Goal: Information Seeking & Learning: Learn about a topic

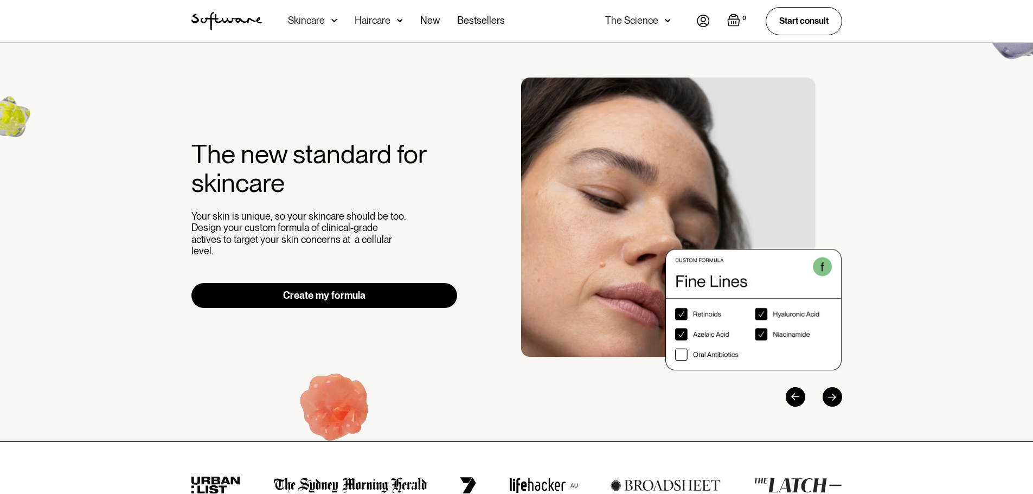
click at [829, 399] on div "Next slide" at bounding box center [832, 397] width 20 height 20
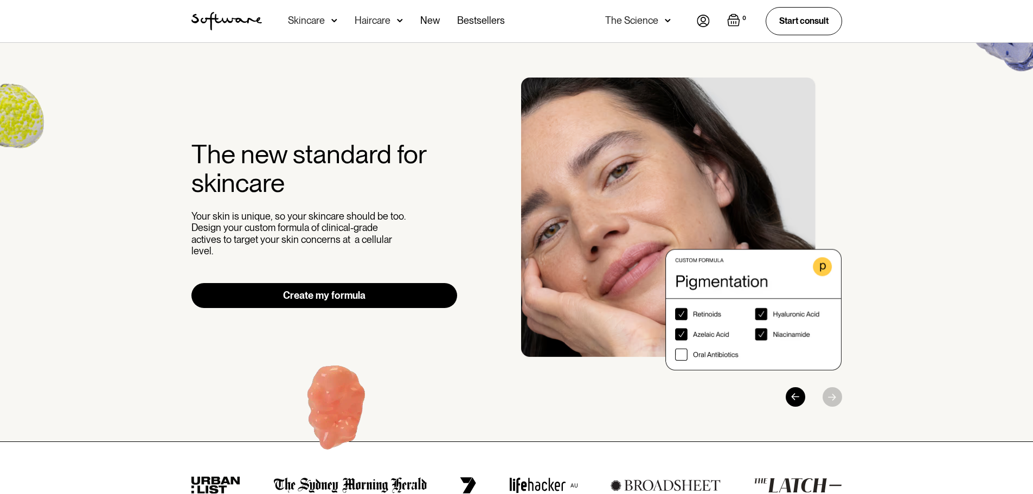
click at [796, 397] on div "Previous slide" at bounding box center [796, 397] width 20 height 20
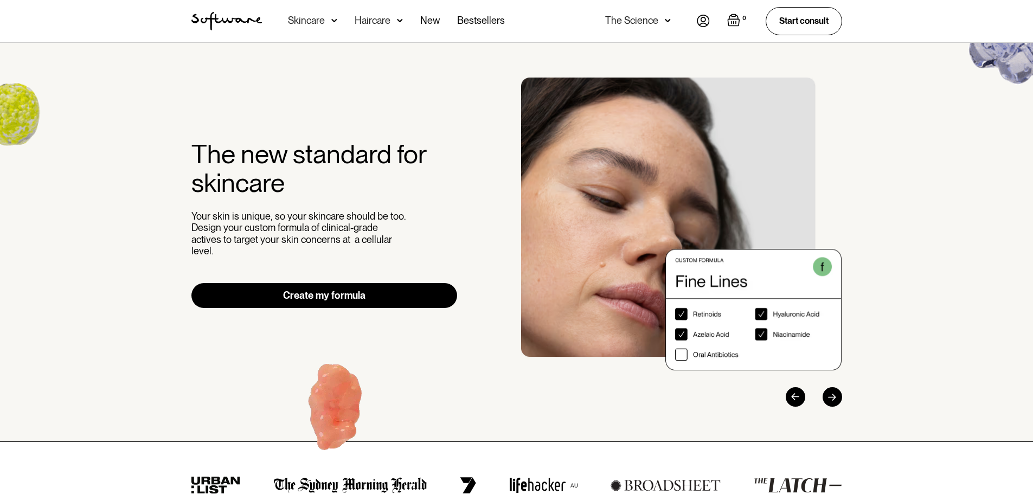
click at [796, 397] on div "Previous slide" at bounding box center [796, 397] width 20 height 20
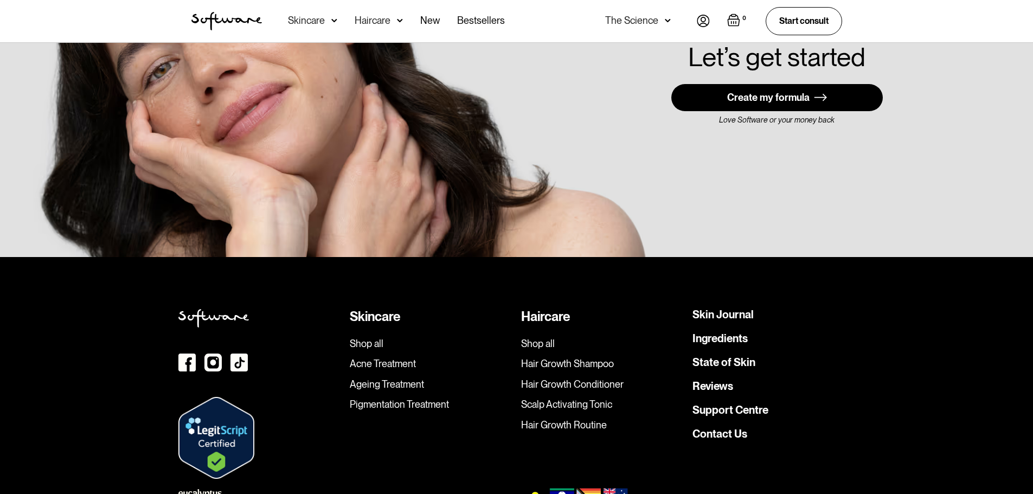
scroll to position [3036, 0]
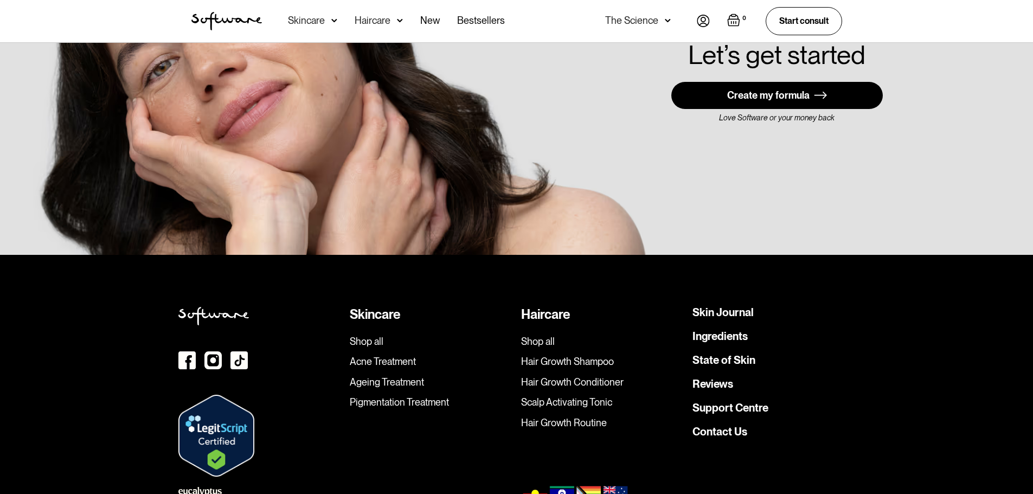
click at [387, 24] on div "Haircare" at bounding box center [373, 20] width 36 height 11
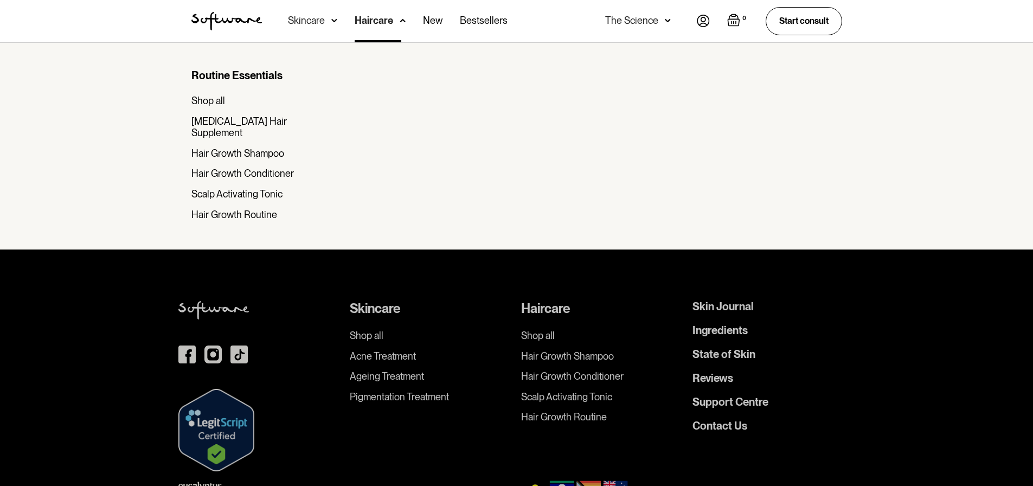
click at [326, 25] on div "Skincare" at bounding box center [312, 21] width 49 height 42
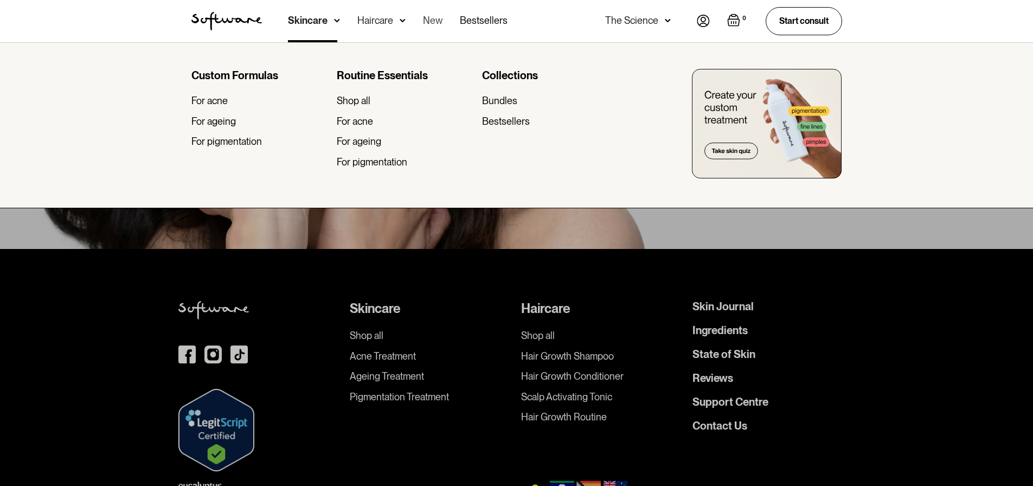
click at [440, 21] on link "New" at bounding box center [433, 21] width 20 height 42
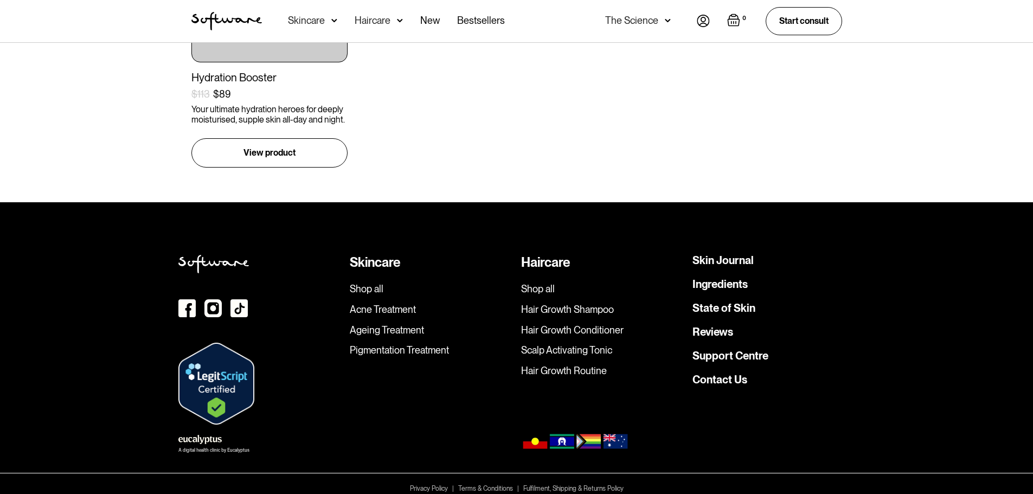
click at [387, 309] on div "Shop all Acne Treatment Ageing Treatment Pigmentation Treatment" at bounding box center [431, 319] width 163 height 73
click at [392, 324] on link "Ageing Treatment" at bounding box center [431, 330] width 163 height 12
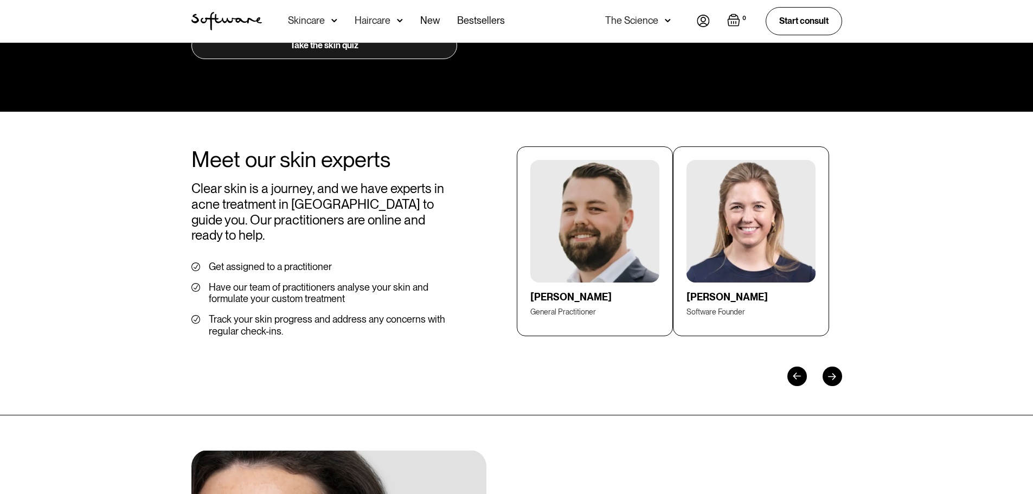
scroll to position [1464, 0]
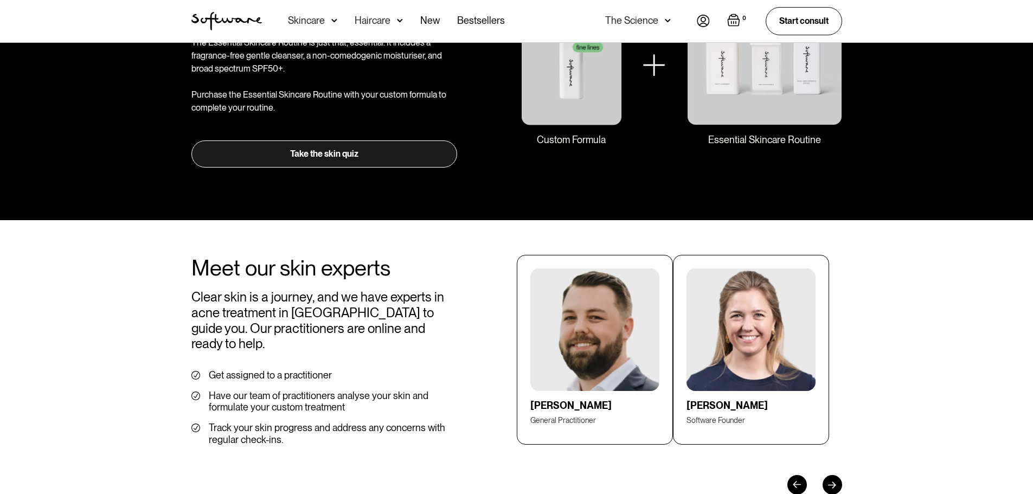
click at [228, 20] on img "home" at bounding box center [226, 21] width 70 height 18
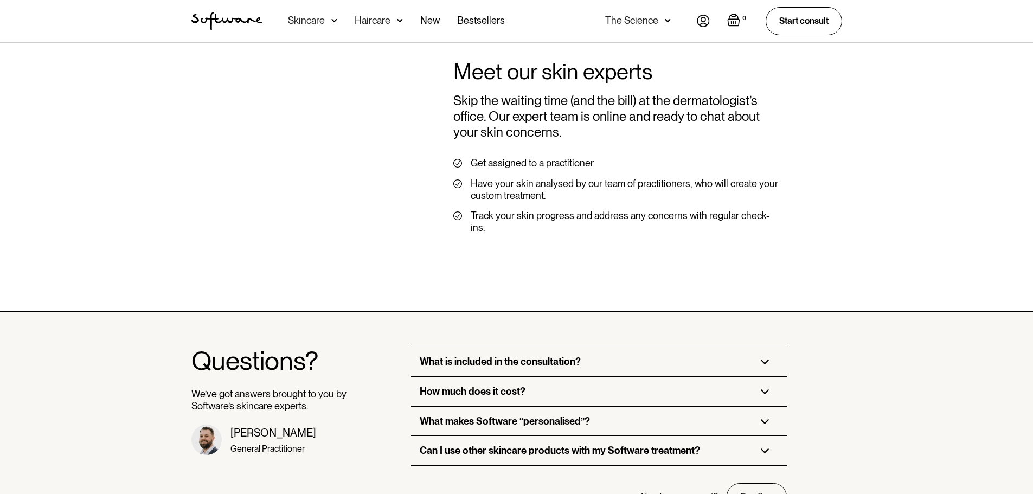
scroll to position [2440, 0]
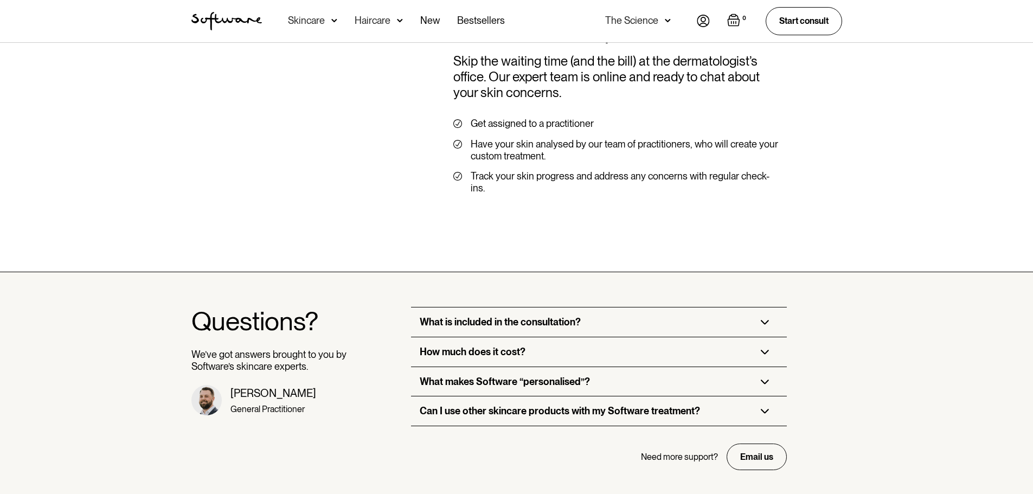
click at [273, 387] on div "[PERSON_NAME]" at bounding box center [273, 393] width 86 height 13
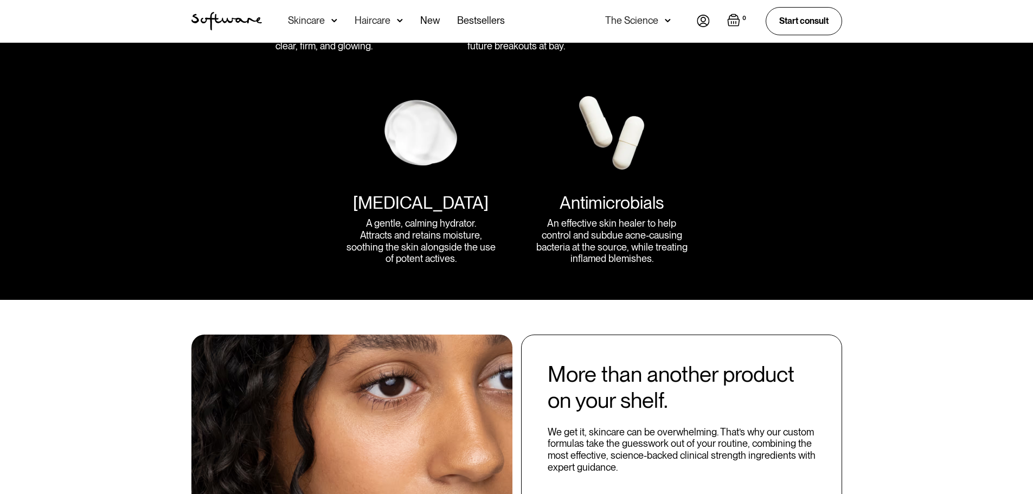
scroll to position [1410, 0]
